Goal: Download file/media

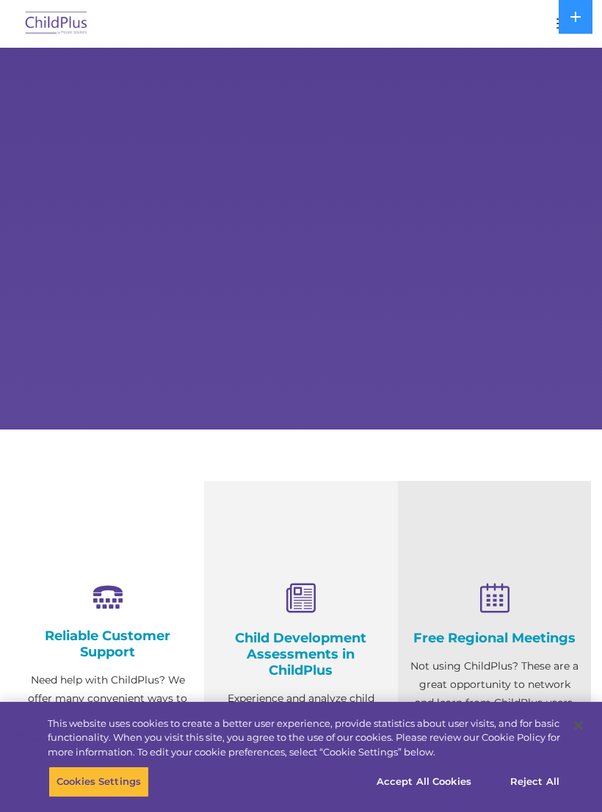
select select "MEDIUM"
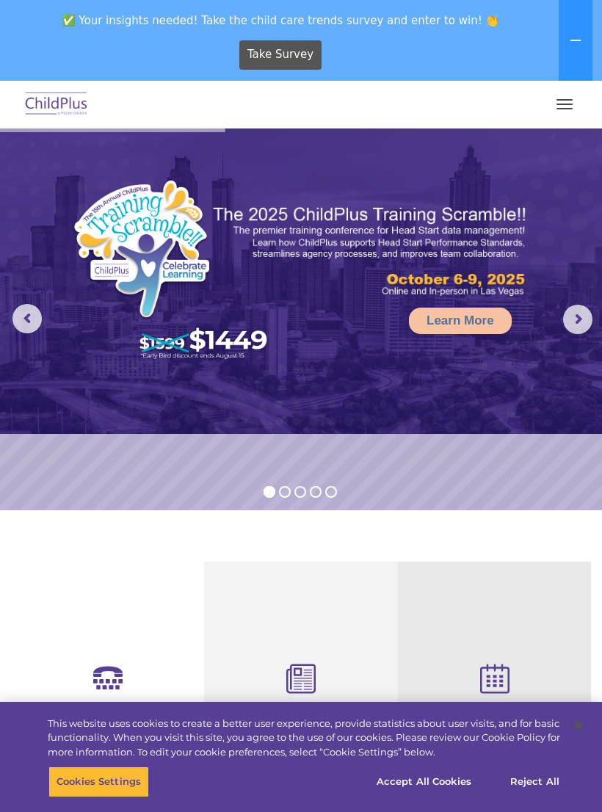
click at [560, 114] on button "button" at bounding box center [564, 103] width 31 height 23
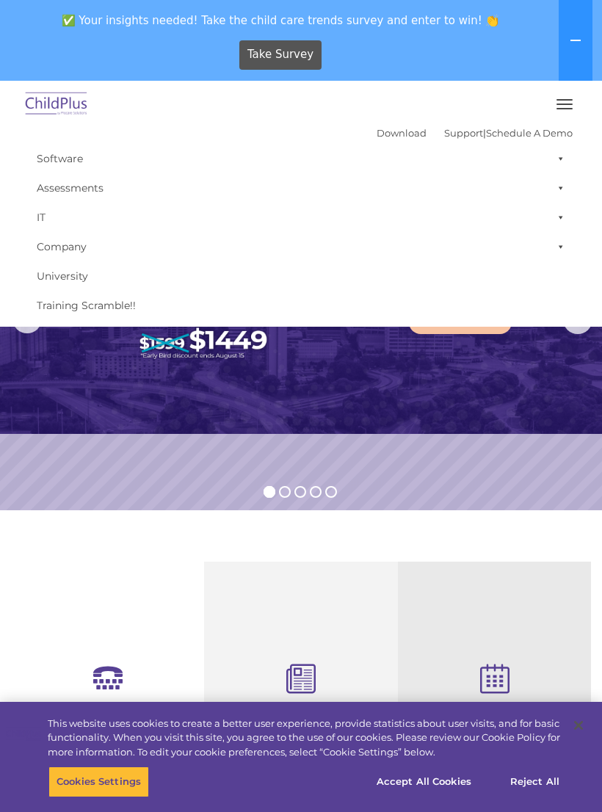
click at [388, 127] on link "Download" at bounding box center [401, 133] width 50 height 12
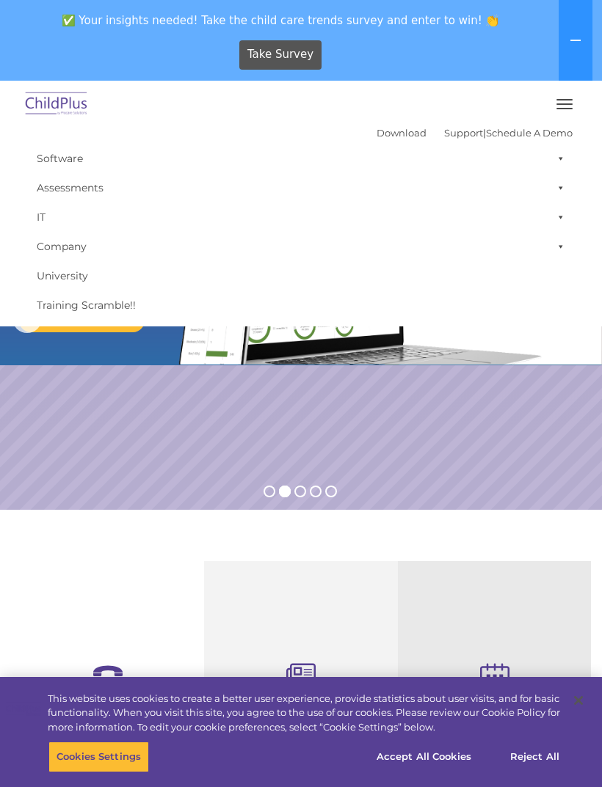
click at [572, 43] on icon at bounding box center [576, 40] width 12 height 12
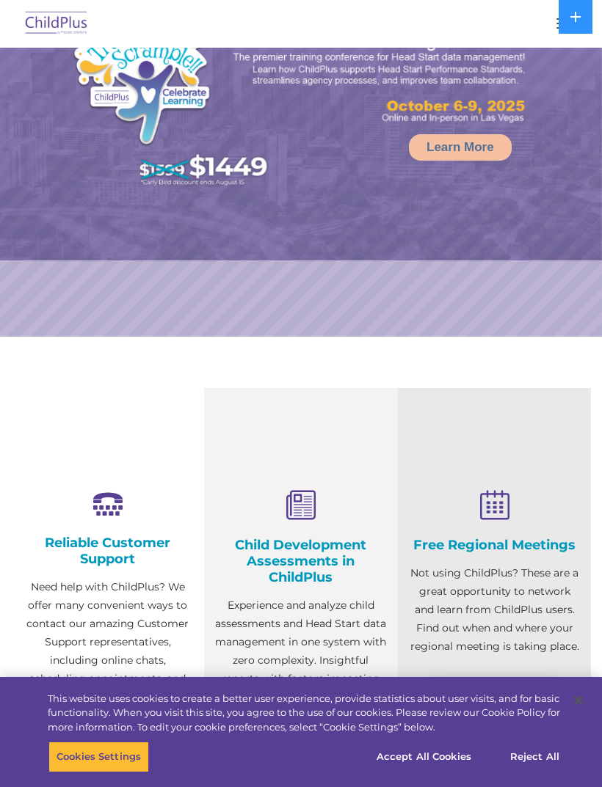
scroll to position [140, 0]
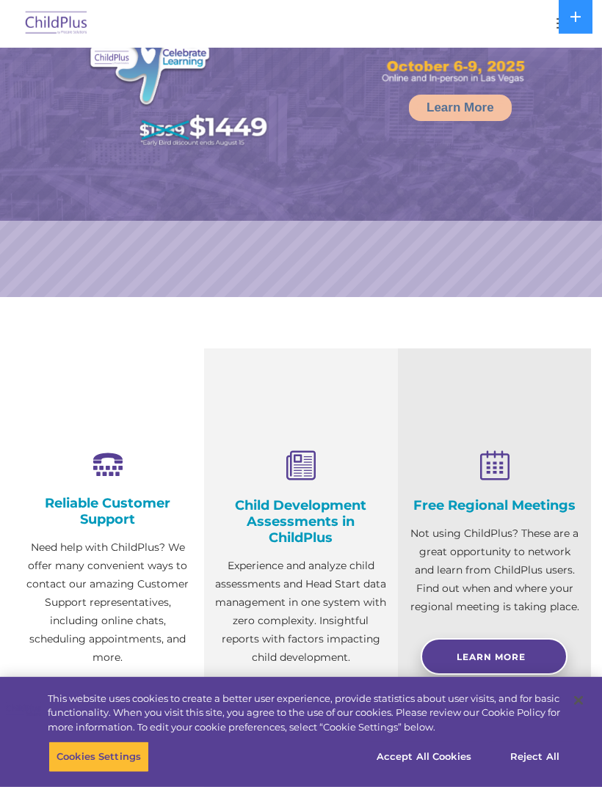
select select "MEDIUM"
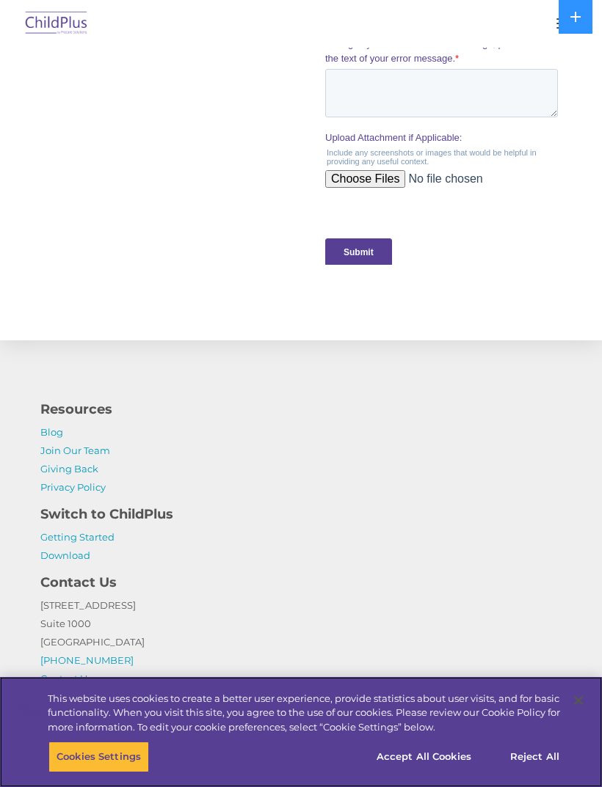
scroll to position [1561, 0]
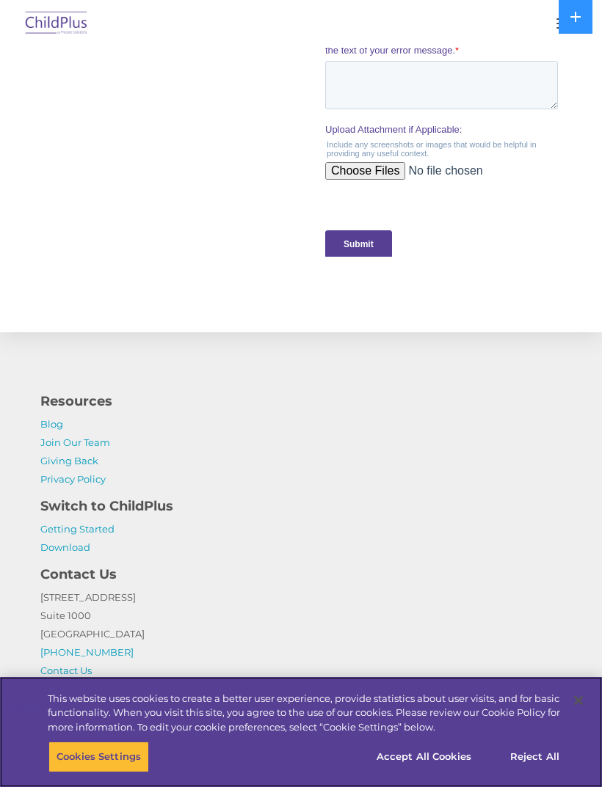
click at [523, 773] on button "Reject All" at bounding box center [535, 757] width 92 height 31
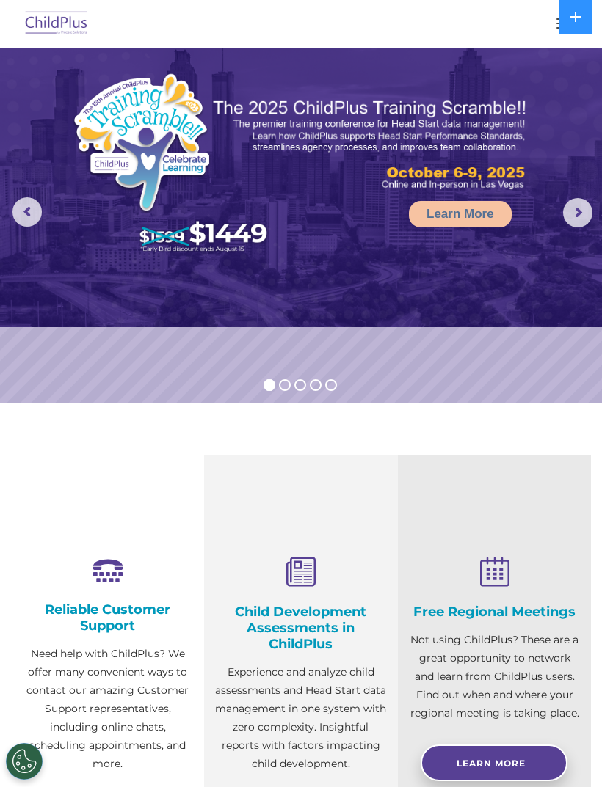
scroll to position [0, 0]
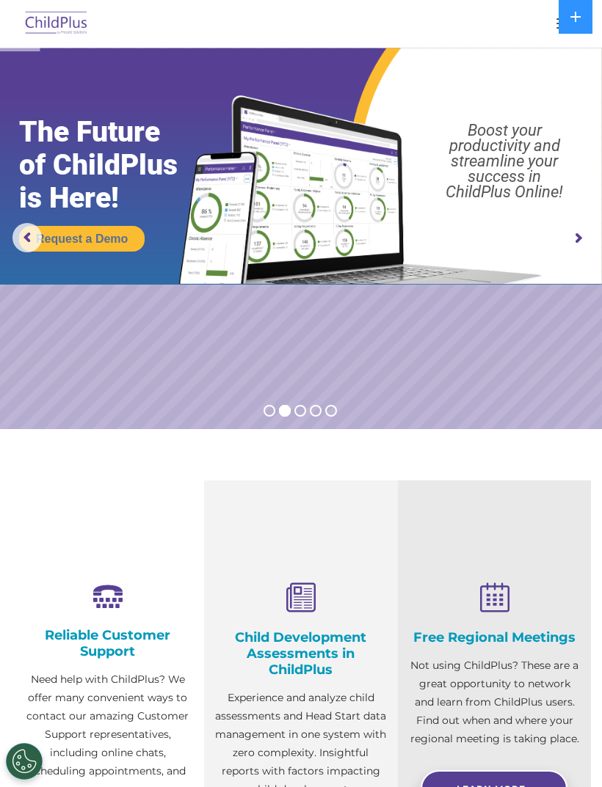
click at [575, 20] on icon at bounding box center [575, 17] width 10 height 10
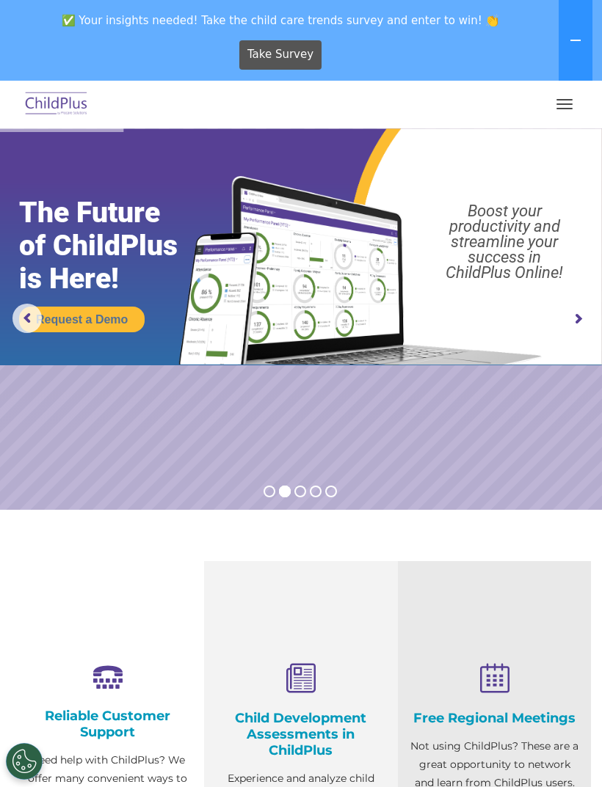
click at [580, 37] on icon at bounding box center [576, 40] width 12 height 12
